Goal: Find specific page/section: Find specific page/section

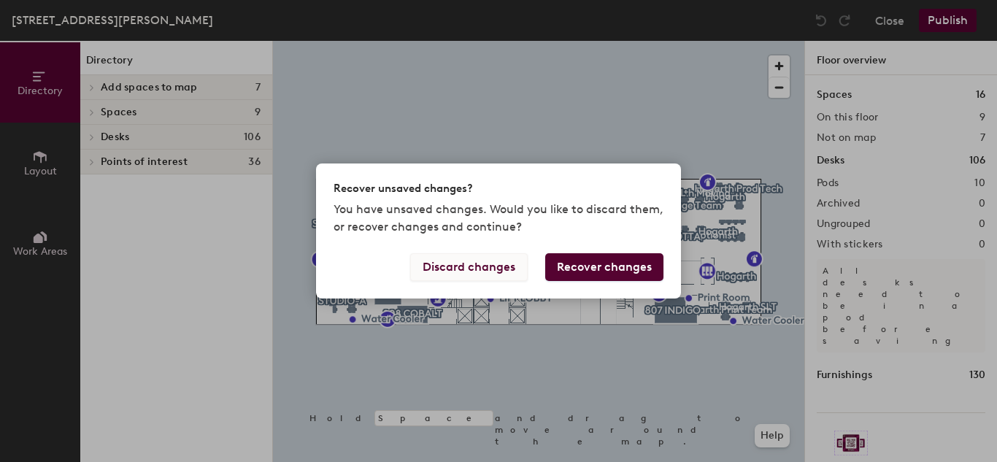
click at [477, 269] on button "Discard changes" at bounding box center [469, 267] width 118 height 28
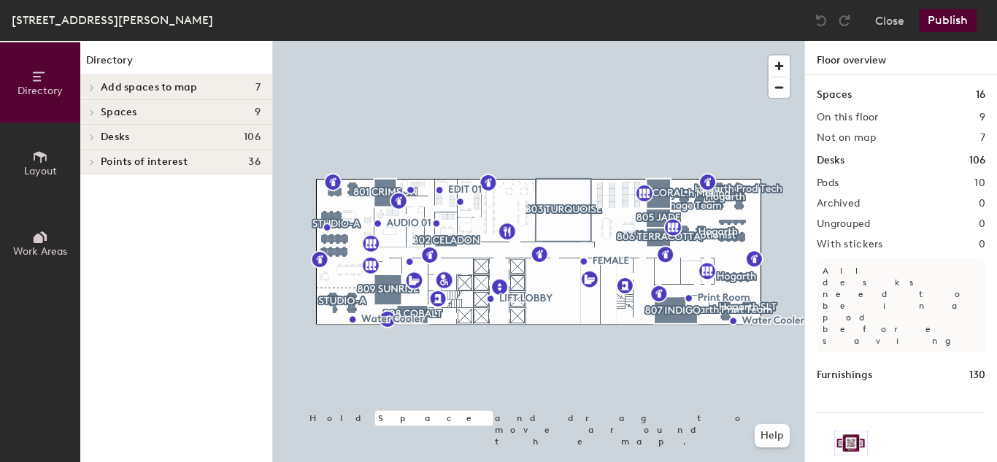
click at [107, 138] on span "Desks" at bounding box center [115, 137] width 28 height 12
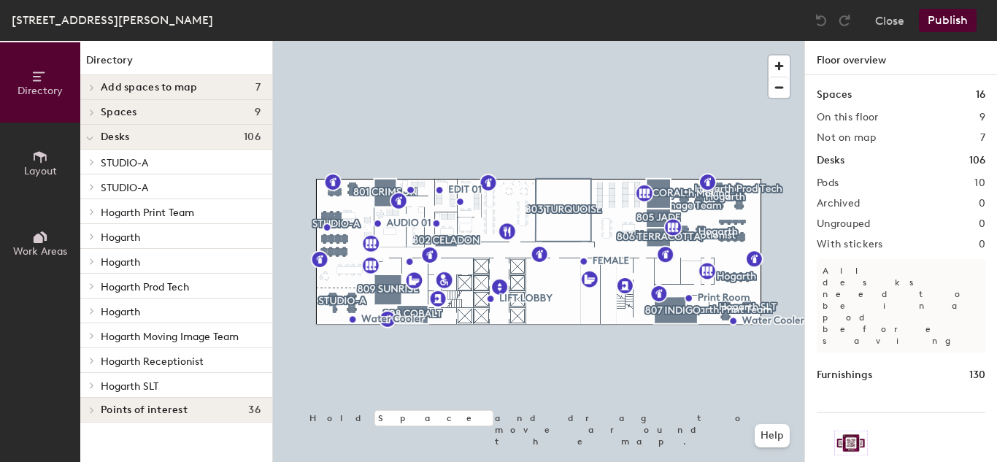
click at [153, 170] on p "STUDIO-A" at bounding box center [181, 162] width 160 height 19
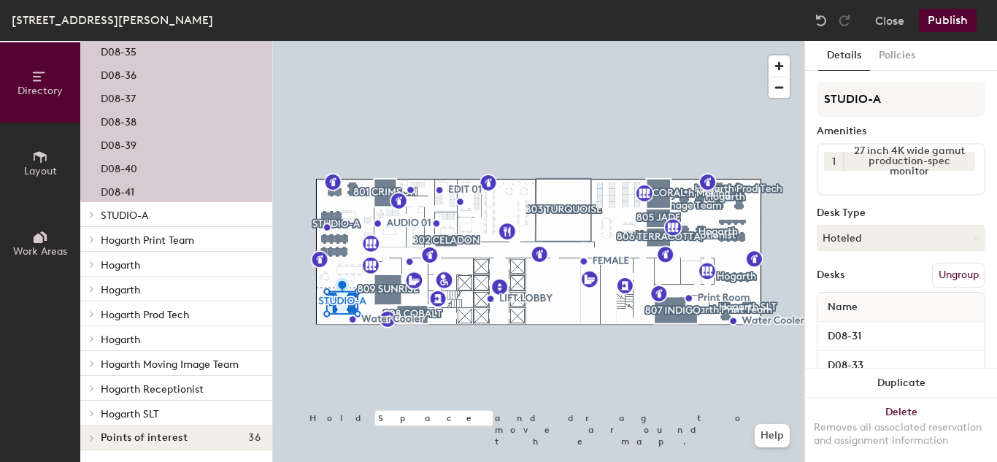
click at [155, 222] on p "STUDIO-A" at bounding box center [181, 214] width 160 height 19
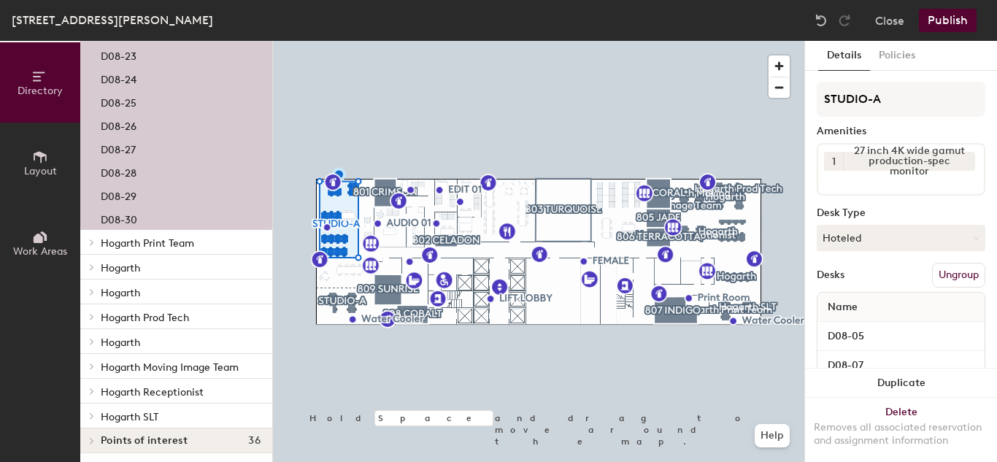
scroll to position [930, 0]
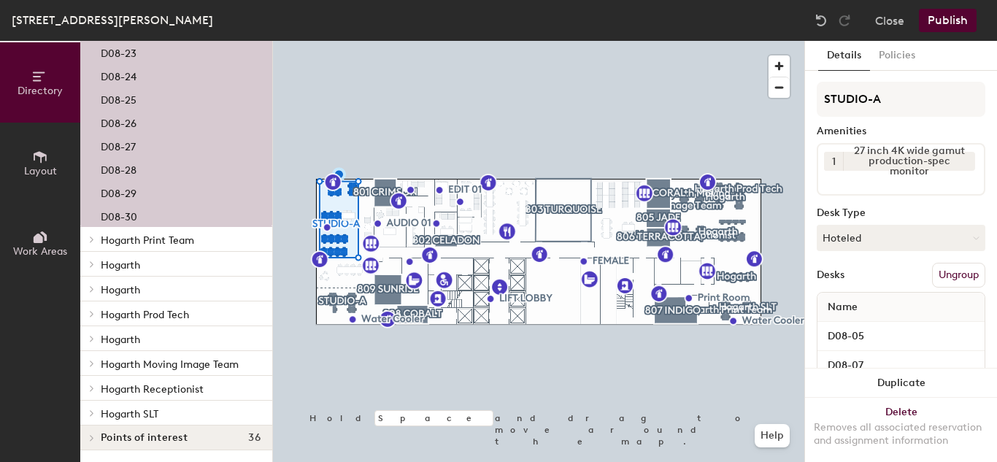
click at [185, 242] on span "Hogarth Print Team" at bounding box center [147, 240] width 93 height 12
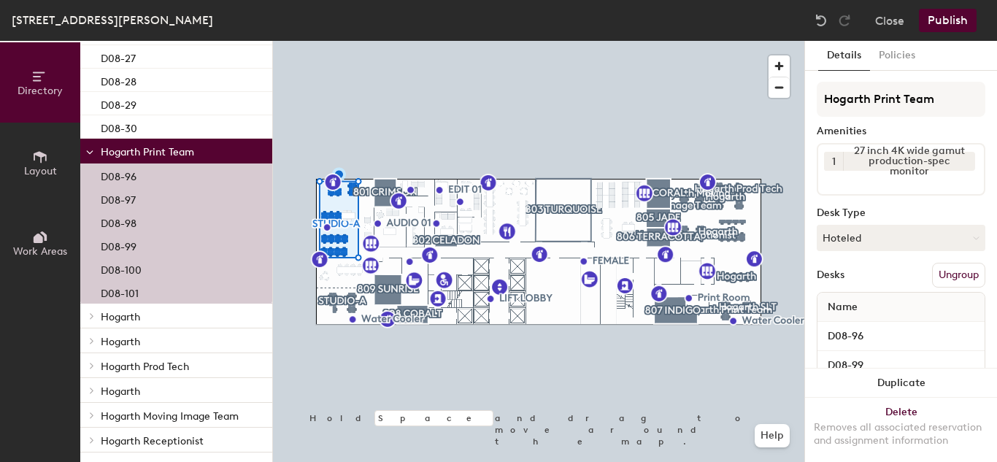
scroll to position [1070, 0]
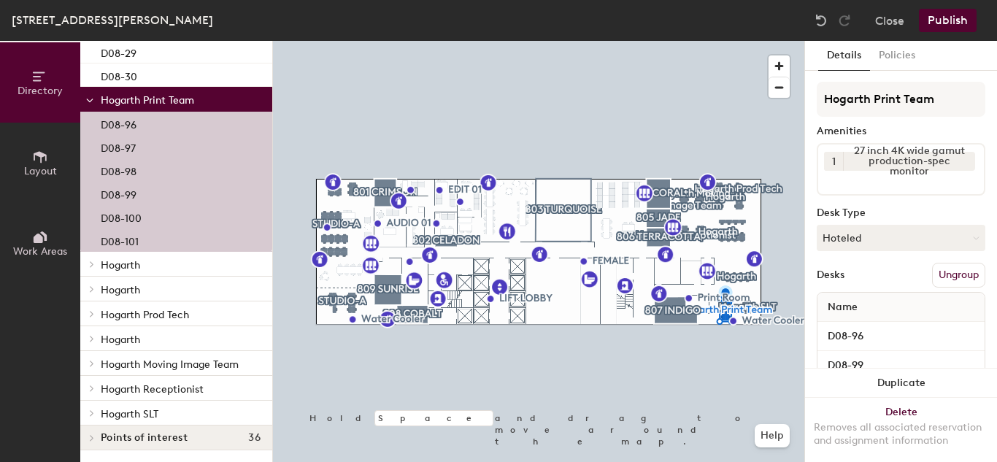
click at [184, 258] on p "Hogarth" at bounding box center [181, 264] width 160 height 19
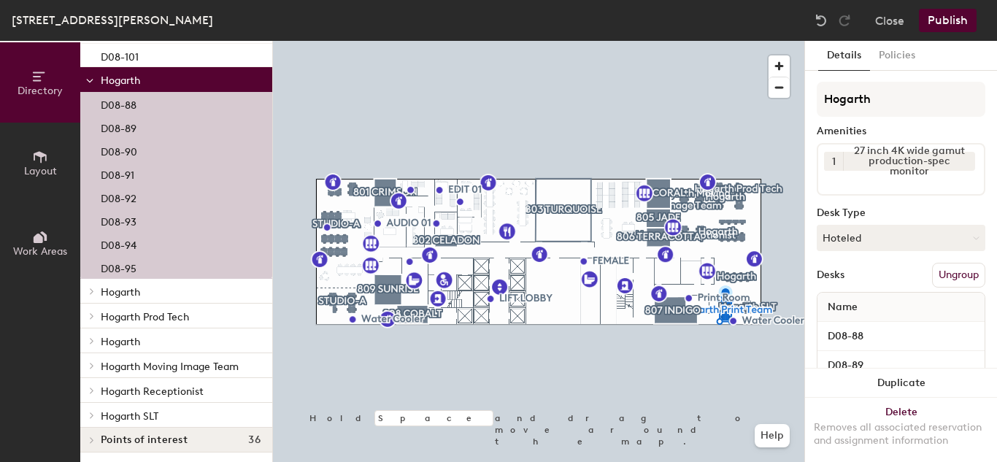
scroll to position [1257, 0]
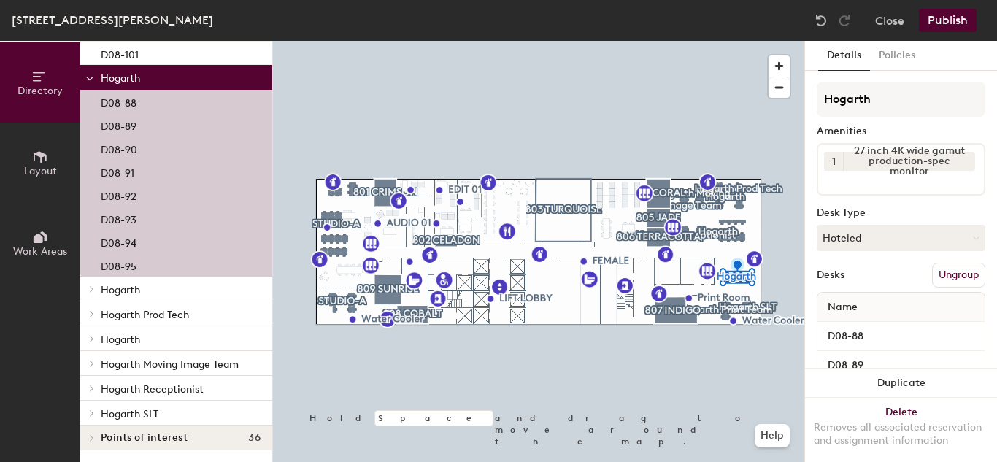
click at [184, 299] on div "Hogarth" at bounding box center [176, 289] width 192 height 25
click at [181, 290] on p "Hogarth" at bounding box center [181, 289] width 160 height 19
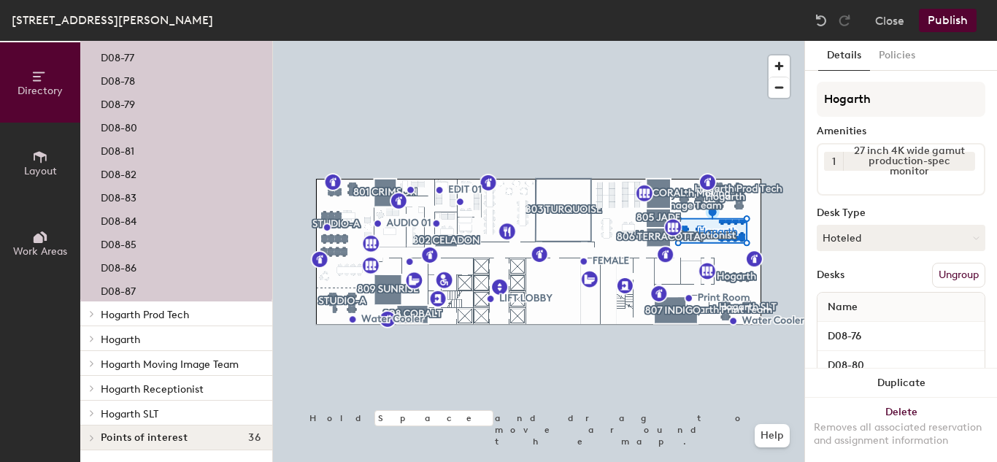
click at [187, 312] on span "Hogarth Prod Tech" at bounding box center [145, 315] width 88 height 12
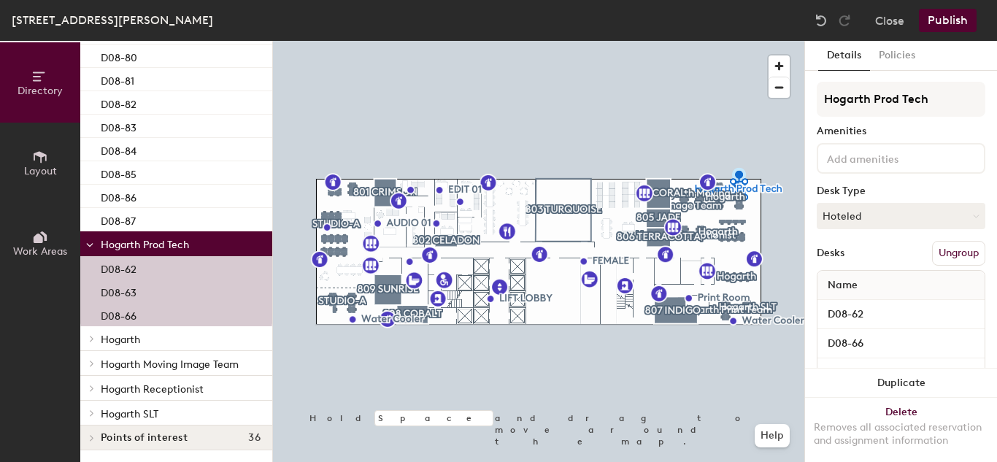
click at [145, 339] on p "Hogarth" at bounding box center [181, 338] width 160 height 19
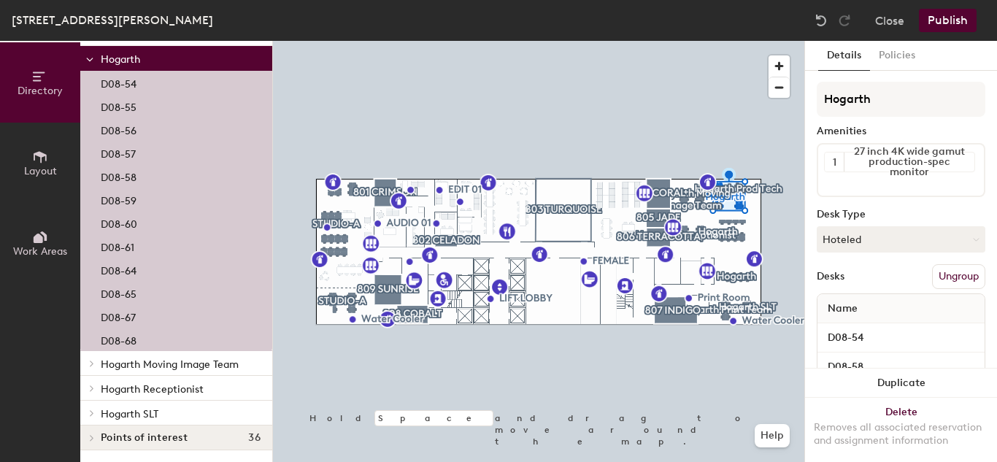
click at [158, 359] on span "Hogarth Moving Image Team" at bounding box center [170, 364] width 138 height 12
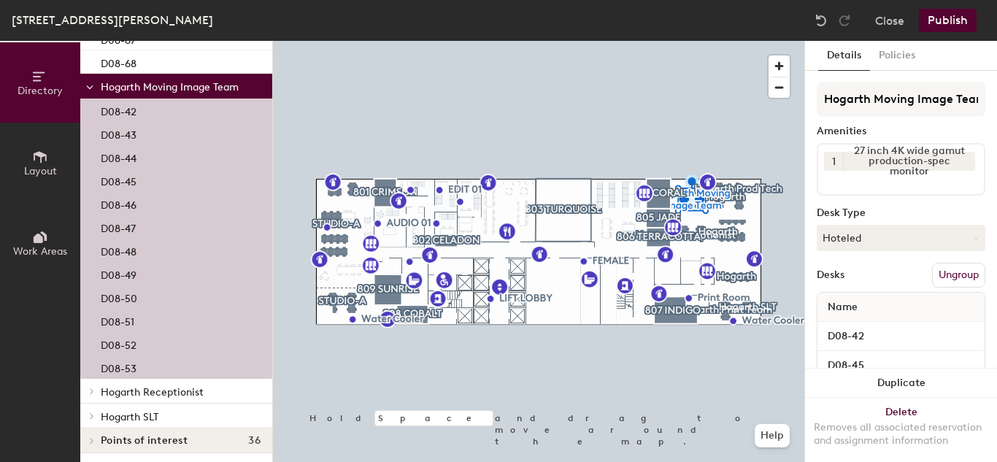
scroll to position [2331, 0]
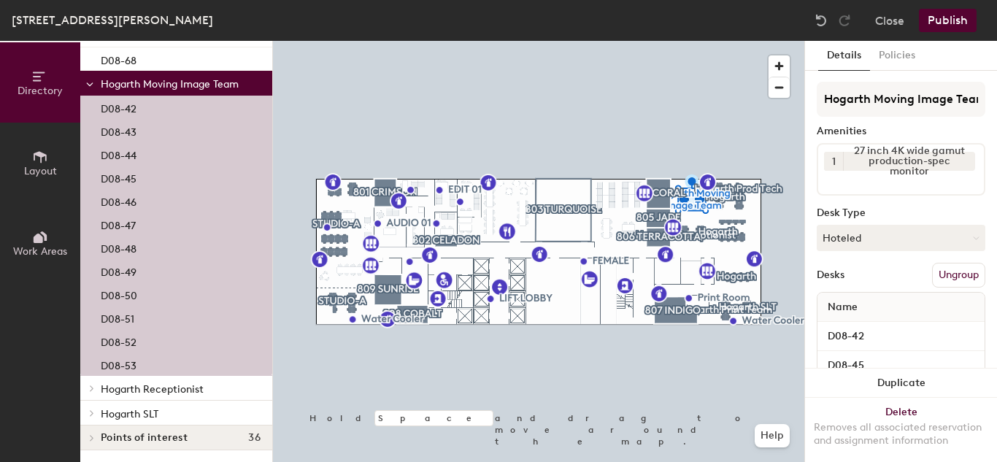
click at [182, 385] on span "Hogarth Receptionist" at bounding box center [152, 389] width 103 height 12
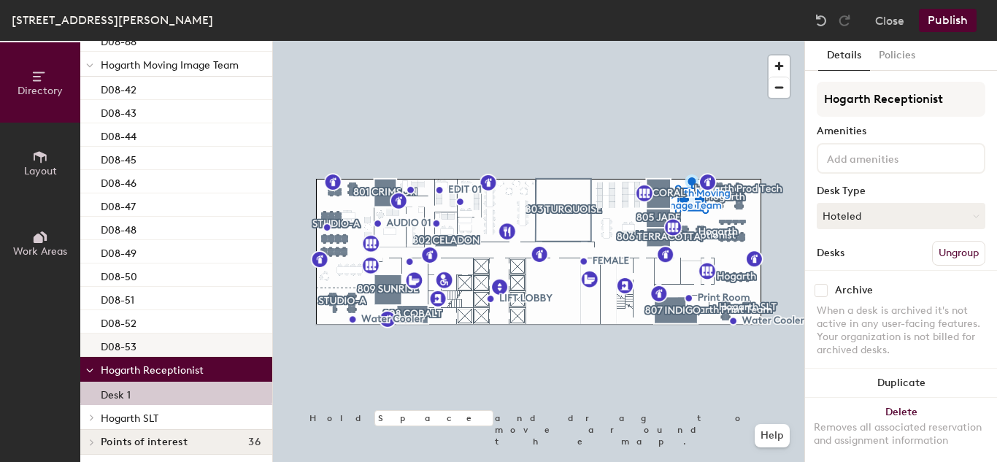
scroll to position [2355, 0]
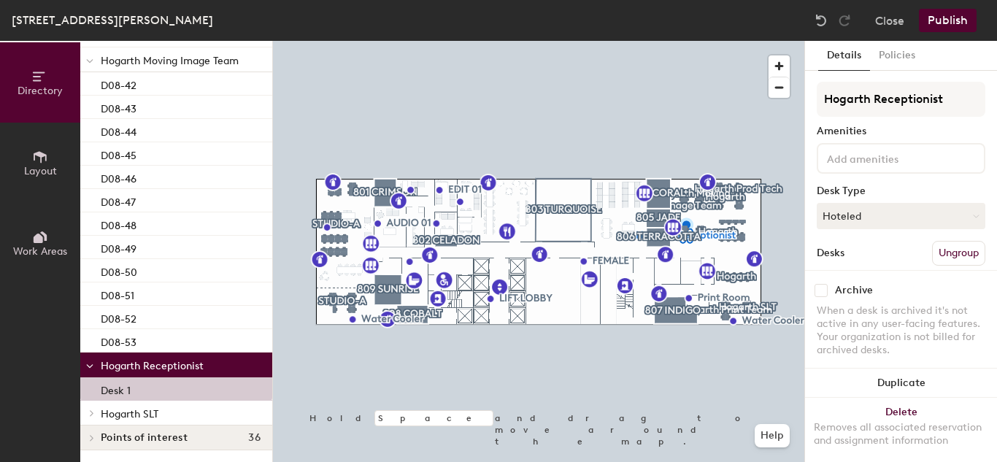
click at [177, 416] on p "Hogarth SLT" at bounding box center [181, 413] width 160 height 19
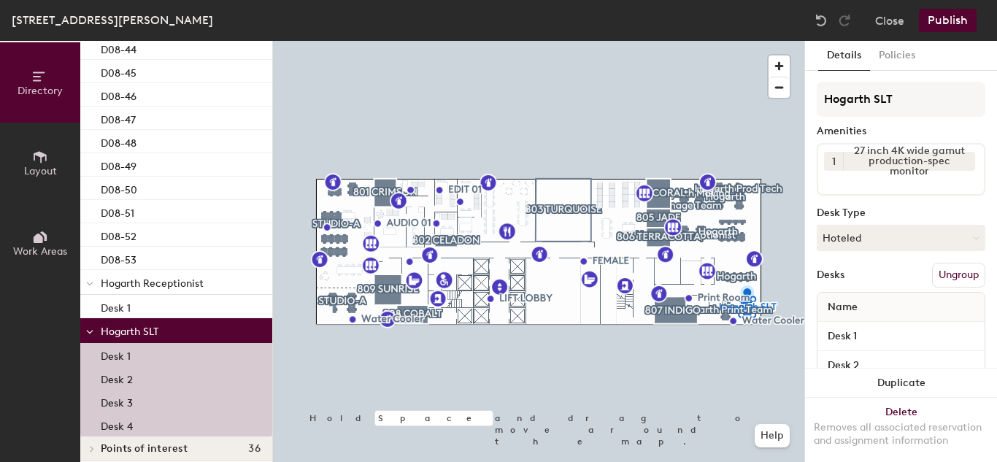
scroll to position [2448, 0]
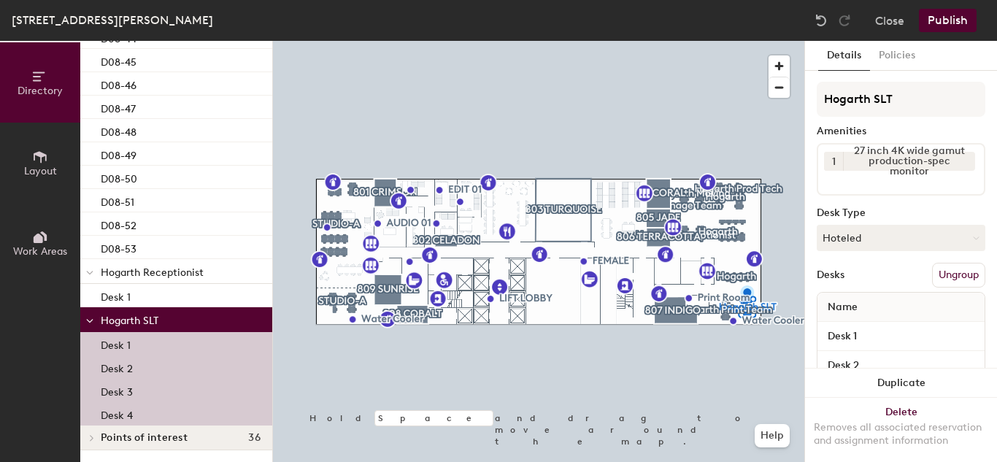
click at [163, 420] on div "Desk 4" at bounding box center [176, 413] width 192 height 23
